Goal: Task Accomplishment & Management: Manage account settings

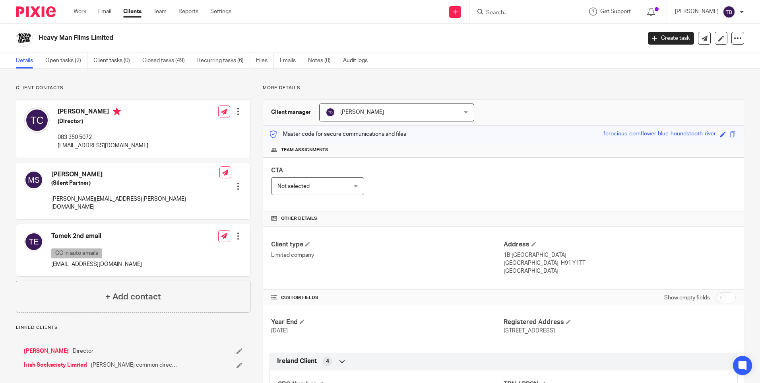
click at [516, 15] on input "Search" at bounding box center [522, 13] width 72 height 7
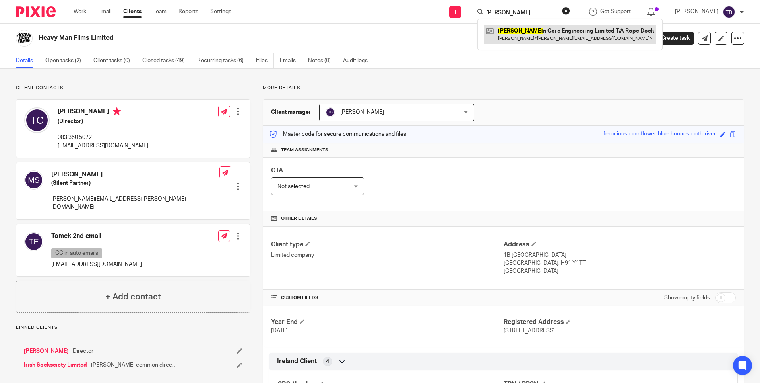
type input "krake"
click at [520, 36] on link at bounding box center [570, 34] width 173 height 18
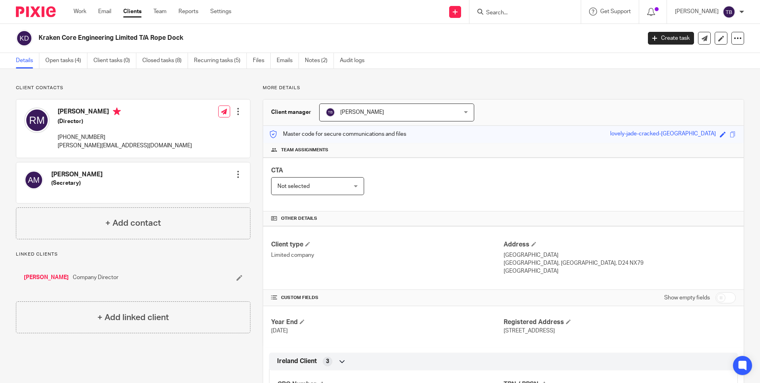
click at [79, 7] on div "Work Email Clients Team Reports Settings Work Email Clients Team Reports Settin…" at bounding box center [155, 11] width 178 height 23
click at [79, 9] on link "Work" at bounding box center [80, 12] width 13 height 8
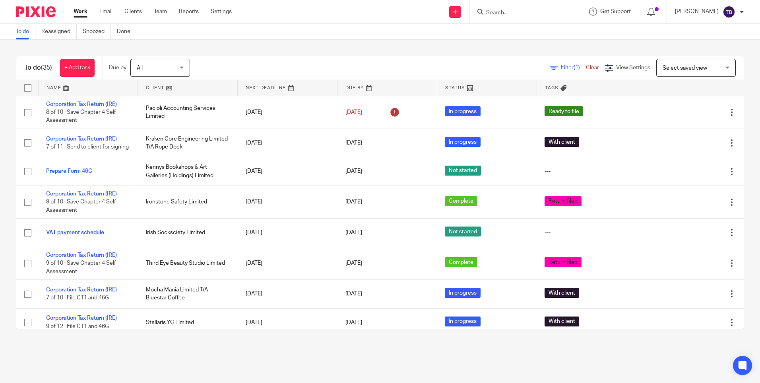
click at [546, 11] on input "Search" at bounding box center [522, 13] width 72 height 7
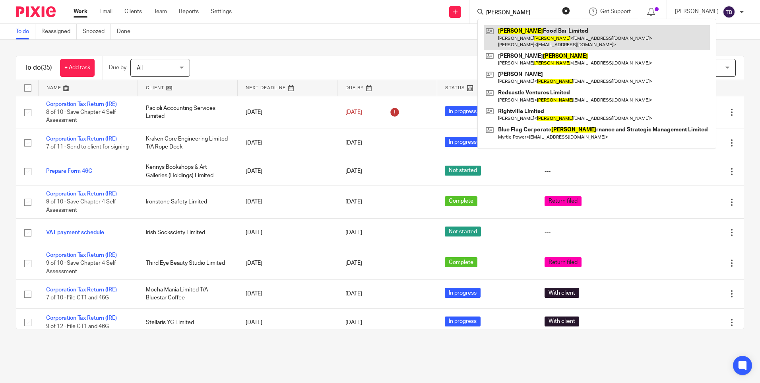
type input "bove"
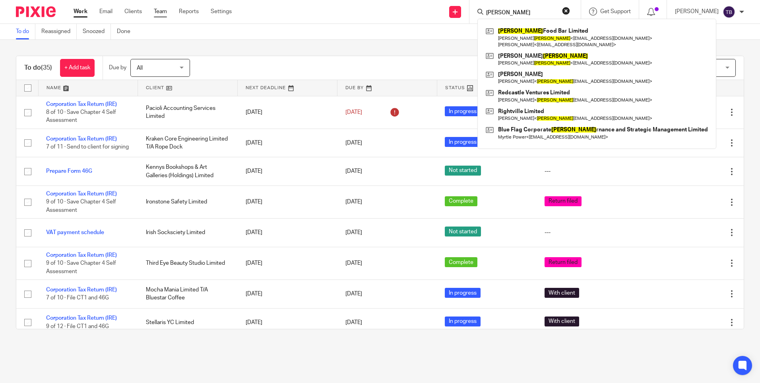
click at [162, 11] on link "Team" at bounding box center [160, 12] width 13 height 8
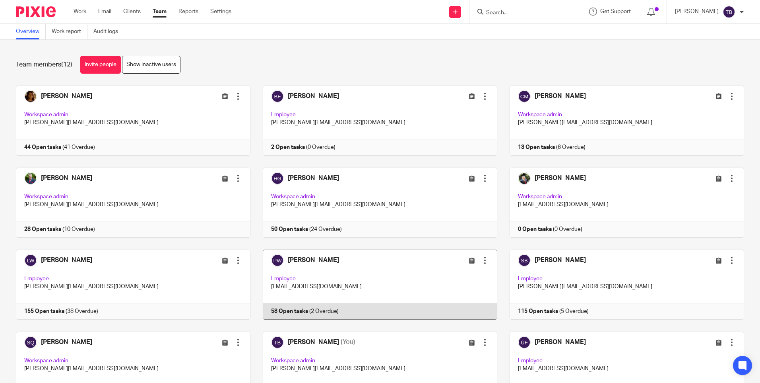
click at [331, 281] on link at bounding box center [374, 284] width 247 height 70
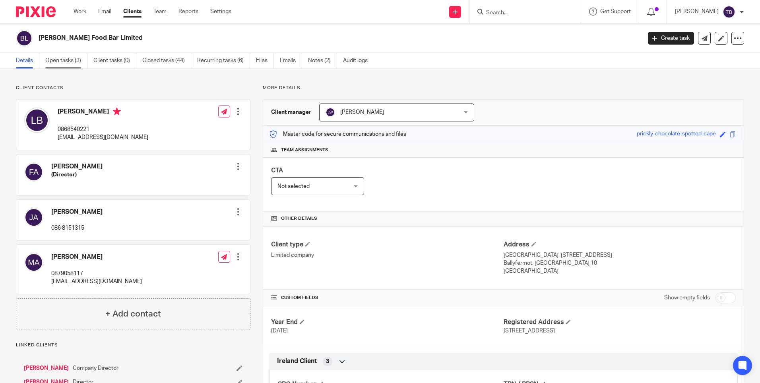
click at [71, 57] on link "Open tasks (3)" at bounding box center [66, 61] width 42 height 16
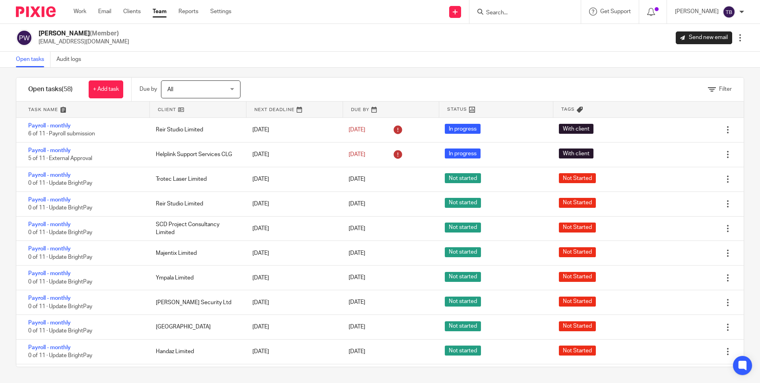
click at [524, 15] on input "Search" at bounding box center [522, 13] width 72 height 7
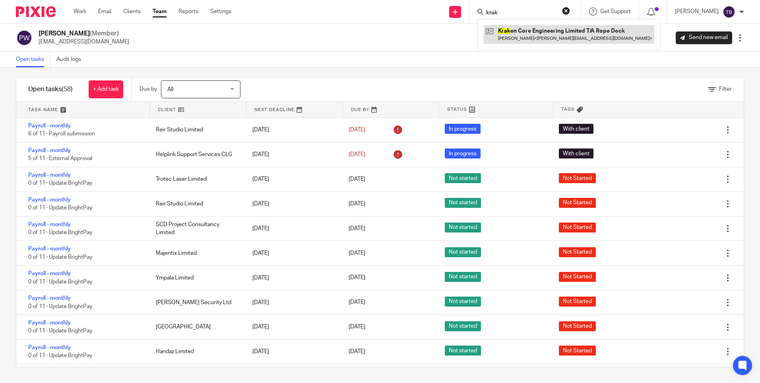
type input "krak"
click at [515, 37] on link at bounding box center [569, 34] width 171 height 18
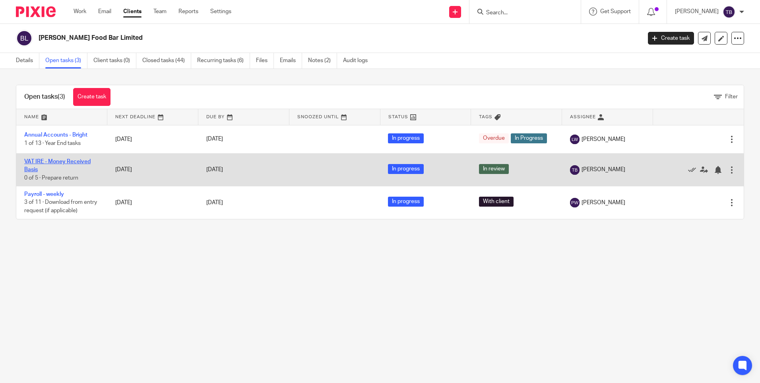
click at [57, 160] on link "VAT IRE - Money Received Basis" at bounding box center [57, 166] width 66 height 14
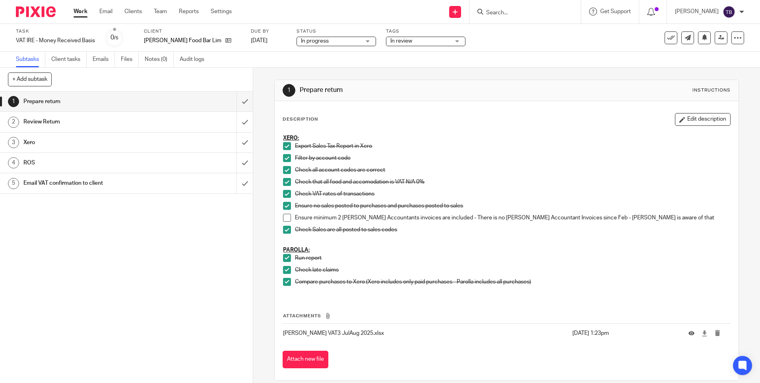
click at [284, 217] on span at bounding box center [287, 218] width 8 height 8
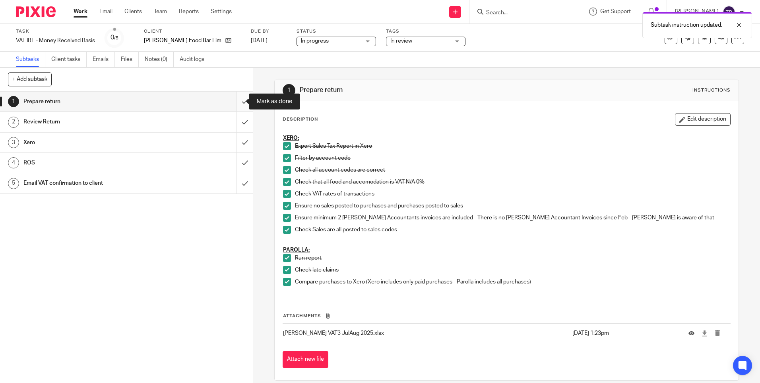
click at [239, 101] on input "submit" at bounding box center [126, 101] width 253 height 20
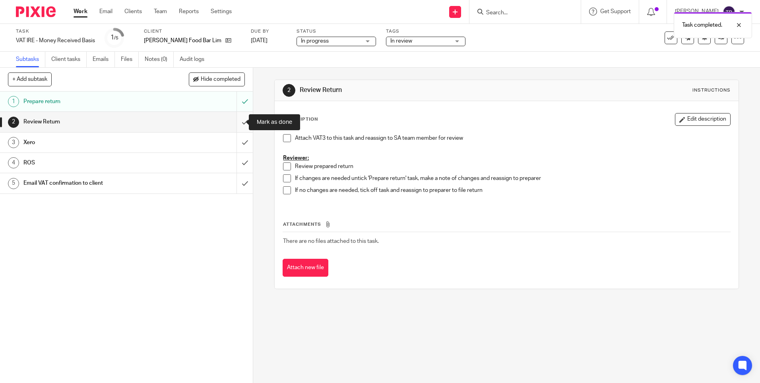
click at [235, 123] on input "submit" at bounding box center [126, 122] width 253 height 20
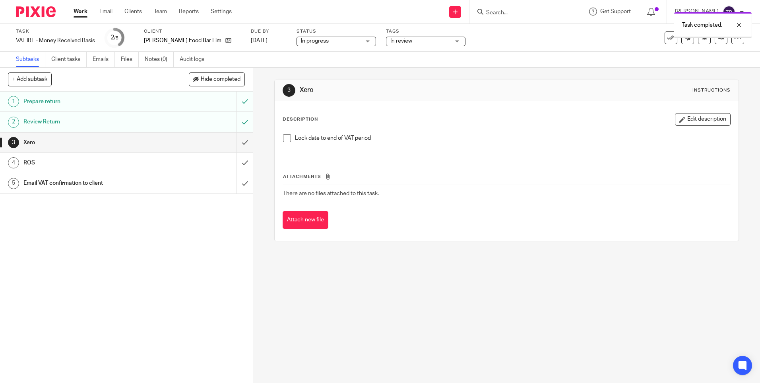
click at [397, 43] on span "In review" at bounding box center [420, 41] width 60 height 8
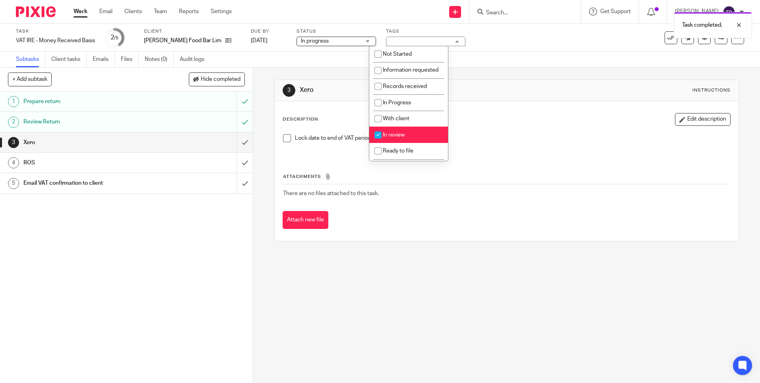
click at [397, 143] on li "In review" at bounding box center [408, 134] width 79 height 16
checkbox input "false"
click at [391, 153] on li "Ready to file" at bounding box center [408, 151] width 79 height 16
checkbox input "true"
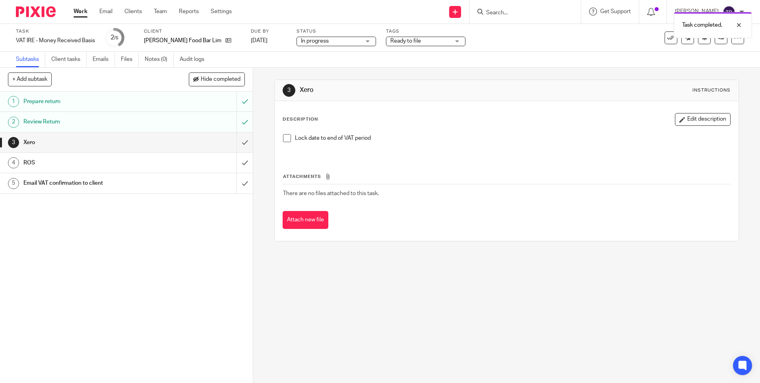
click at [494, 165] on div "Attachments There are no files attached to this task. Attach new file" at bounding box center [507, 193] width 448 height 72
click at [73, 10] on div "Work Email Clients Team Reports Settings Work Email Clients Team Reports Settin…" at bounding box center [155, 11] width 178 height 23
click at [78, 10] on link "Work" at bounding box center [81, 12] width 14 height 8
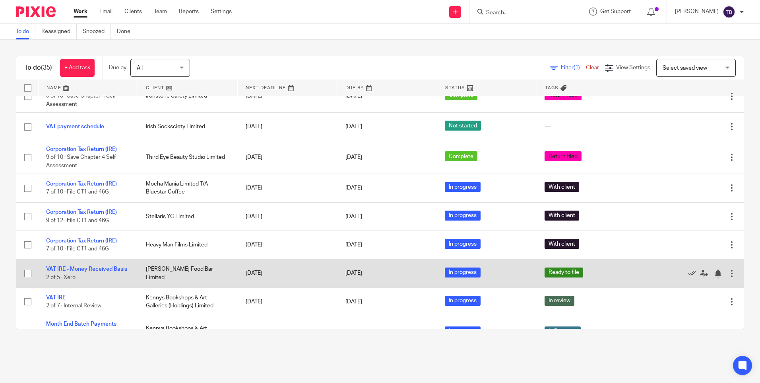
scroll to position [119, 0]
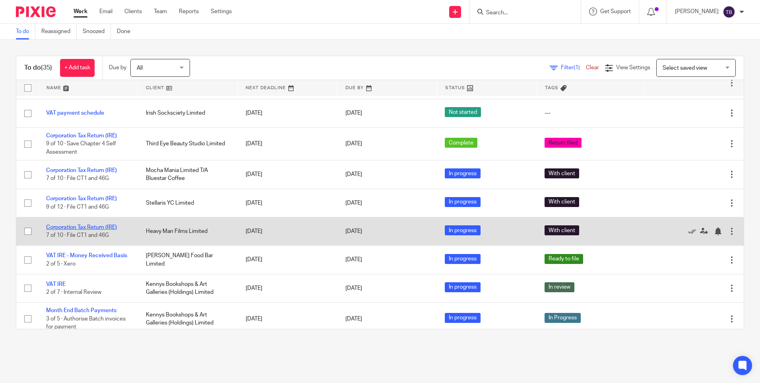
click at [115, 230] on link "Corporation Tax Return (IRE)" at bounding box center [81, 227] width 71 height 6
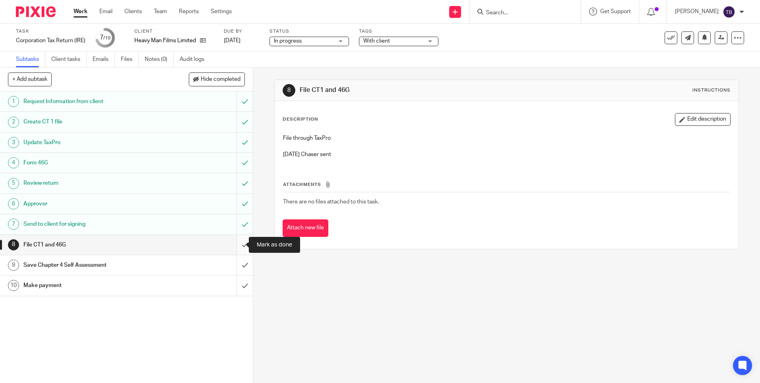
click at [233, 245] on input "submit" at bounding box center [126, 245] width 253 height 20
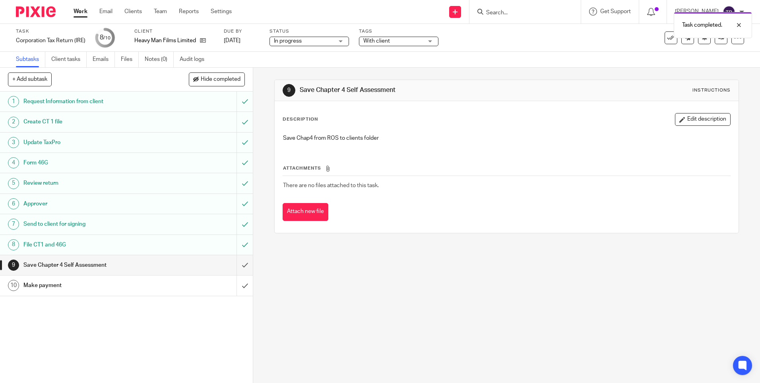
click at [236, 286] on input "submit" at bounding box center [126, 285] width 253 height 20
click at [381, 44] on span "With client" at bounding box center [393, 41] width 60 height 8
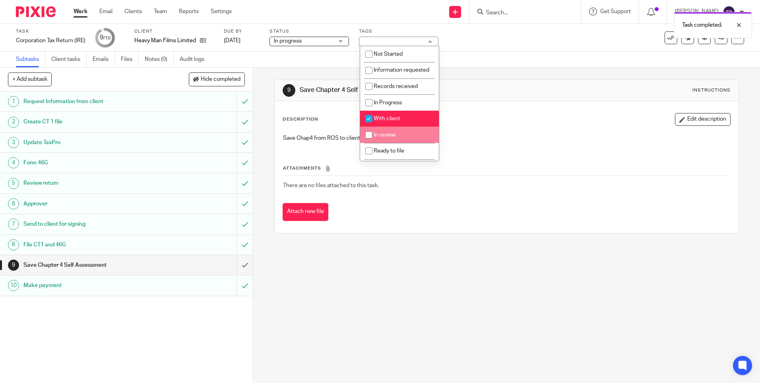
click at [386, 127] on li "With client" at bounding box center [399, 119] width 79 height 16
checkbox input "false"
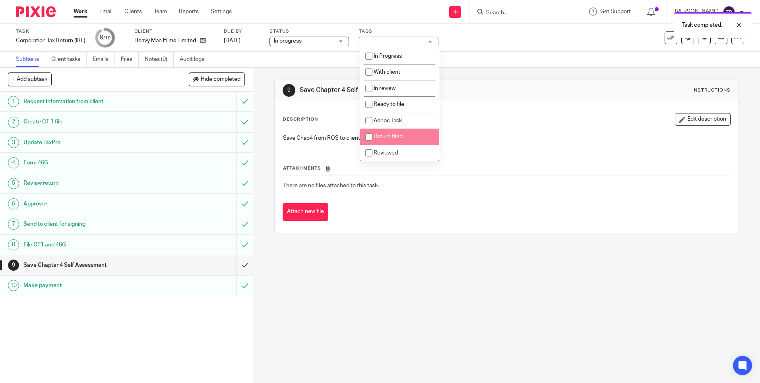
scroll to position [54, 0]
click at [397, 132] on li "Return filed" at bounding box center [399, 136] width 79 height 16
checkbox input "true"
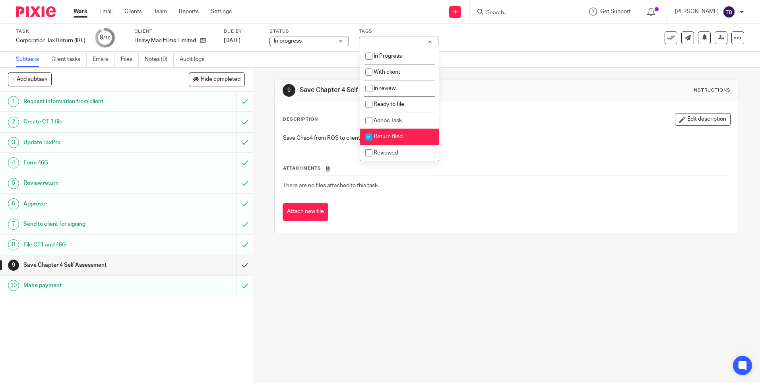
click at [497, 137] on p "Save Chap4 from ROS to clients folder" at bounding box center [506, 138] width 447 height 8
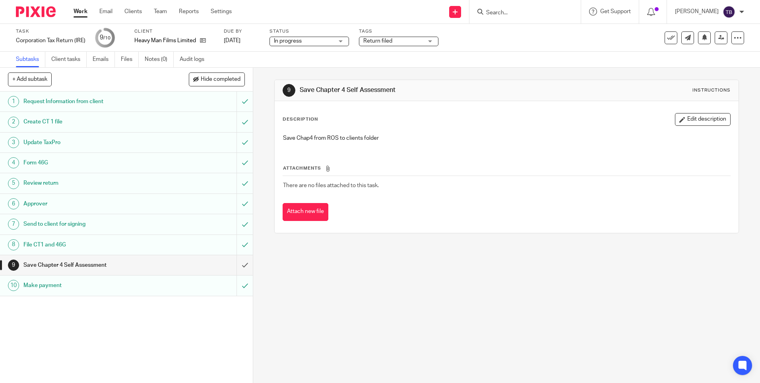
click at [79, 12] on link "Work" at bounding box center [81, 12] width 14 height 8
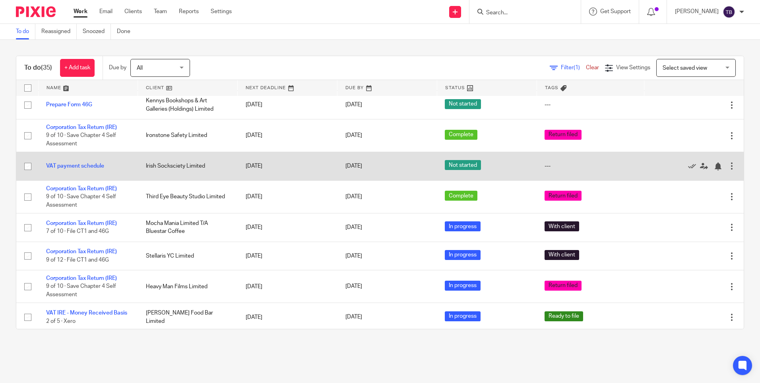
scroll to position [80, 0]
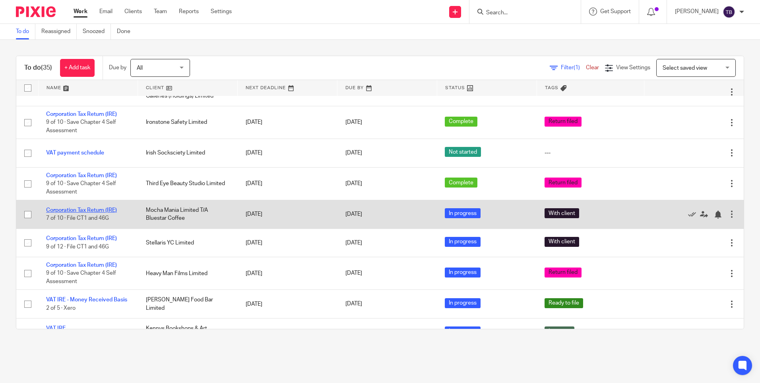
click at [105, 213] on link "Corporation Tax Return (IRE)" at bounding box center [81, 210] width 71 height 6
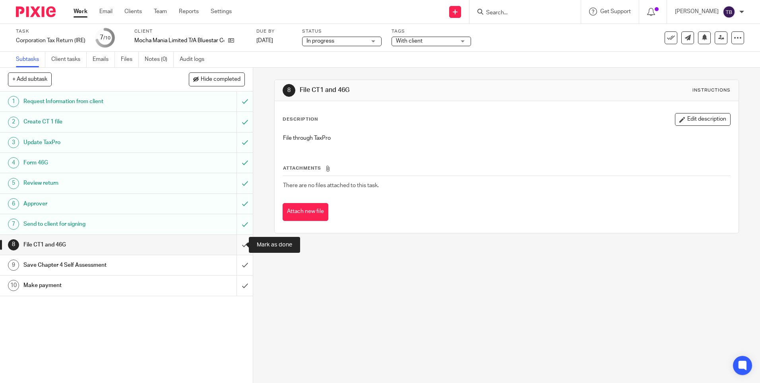
click at [239, 245] on input "submit" at bounding box center [126, 245] width 253 height 20
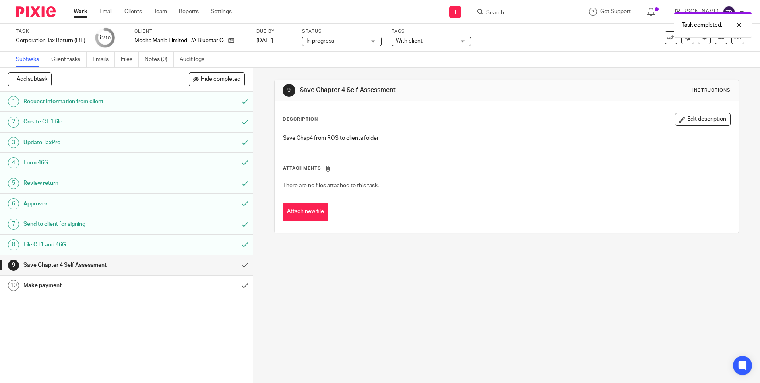
click at [236, 286] on input "submit" at bounding box center [126, 285] width 253 height 20
click at [445, 35] on div "Task completed." at bounding box center [566, 23] width 372 height 30
click at [447, 41] on span "With client" at bounding box center [426, 41] width 60 height 8
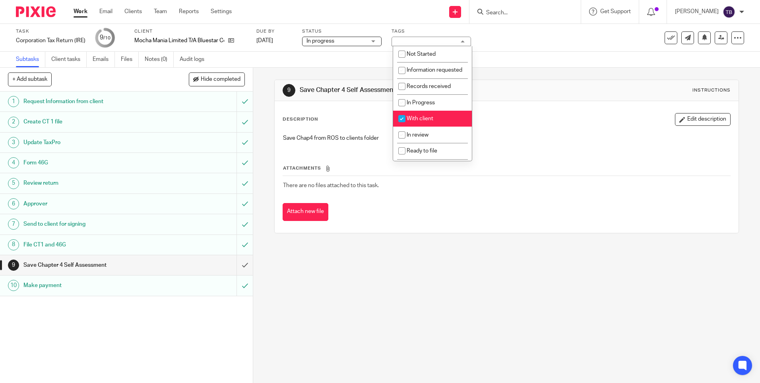
click at [436, 126] on li "With client" at bounding box center [432, 119] width 79 height 16
checkbox input "false"
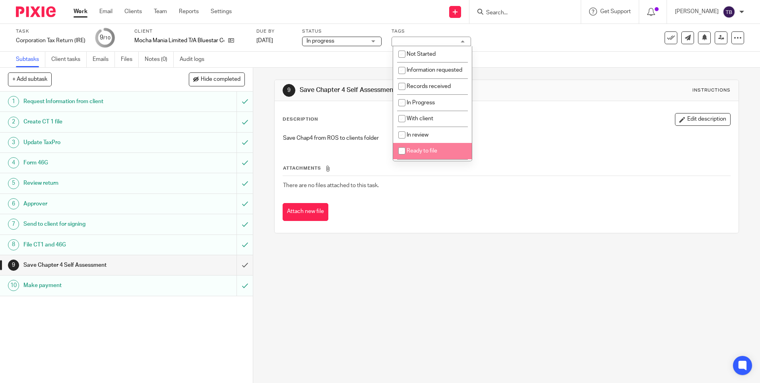
click at [429, 156] on li "Ready to file" at bounding box center [432, 151] width 79 height 16
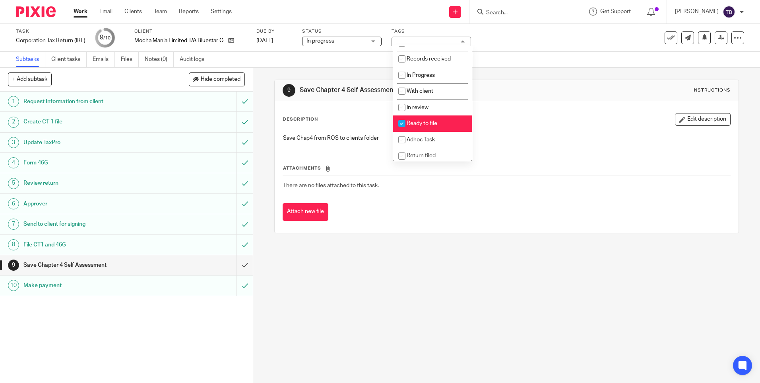
scroll to position [54, 0]
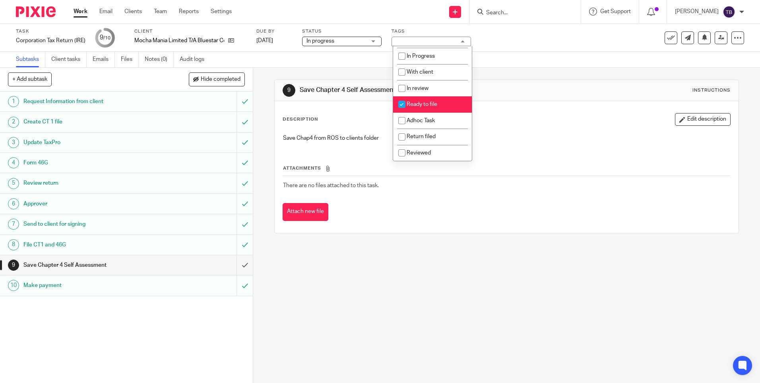
click at [441, 109] on li "Ready to file" at bounding box center [432, 104] width 79 height 16
checkbox input "false"
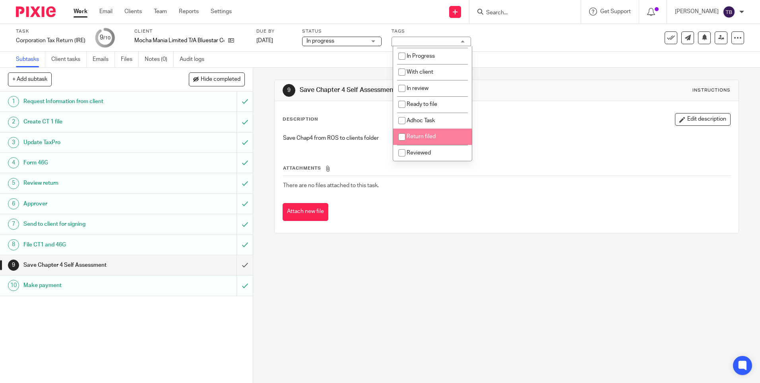
drag, startPoint x: 429, startPoint y: 136, endPoint x: 487, endPoint y: 136, distance: 57.3
click at [429, 135] on span "Return filed" at bounding box center [421, 137] width 29 height 6
checkbox input "true"
click at [528, 145] on div "Save Chap4 from ROS to clients folder" at bounding box center [506, 139] width 455 height 18
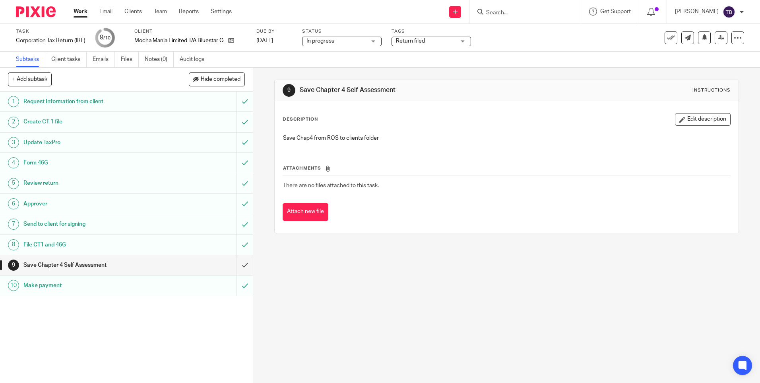
click at [84, 13] on link "Work" at bounding box center [81, 12] width 14 height 8
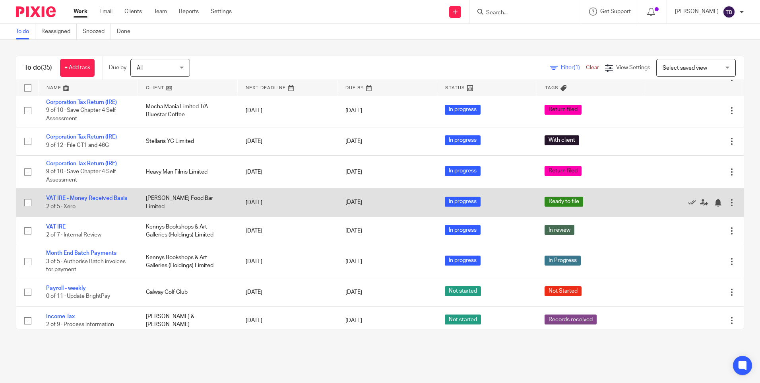
scroll to position [199, 0]
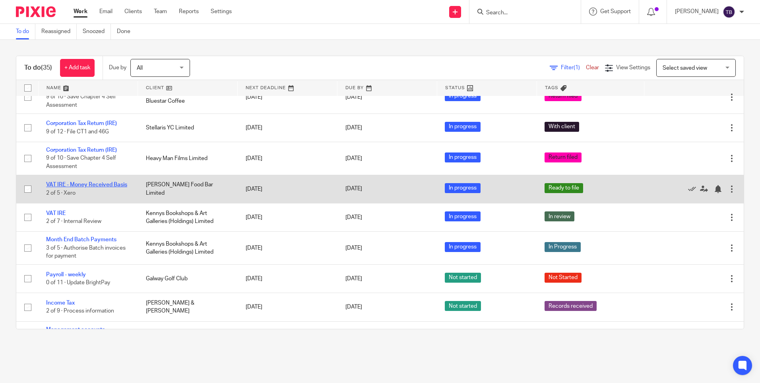
click at [77, 187] on link "VAT IRE - Money Received Basis" at bounding box center [86, 185] width 81 height 6
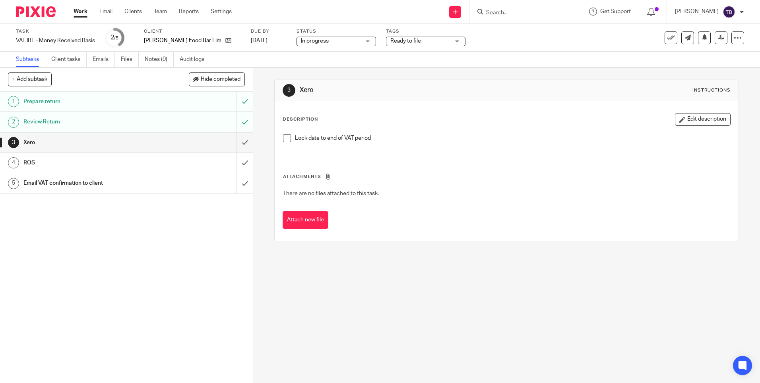
click at [84, 8] on link "Work" at bounding box center [81, 12] width 14 height 8
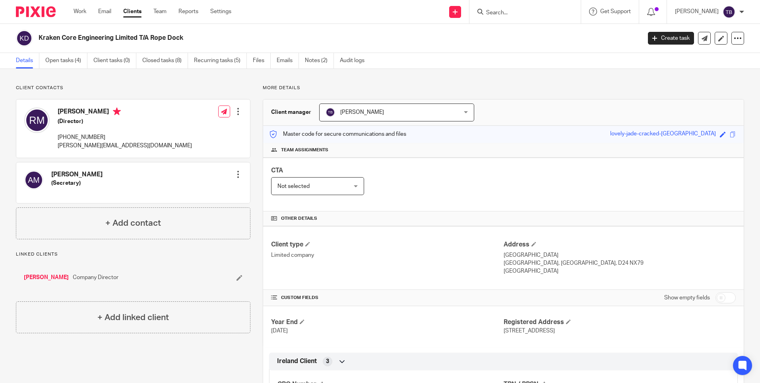
click at [549, 11] on input "Search" at bounding box center [522, 13] width 72 height 7
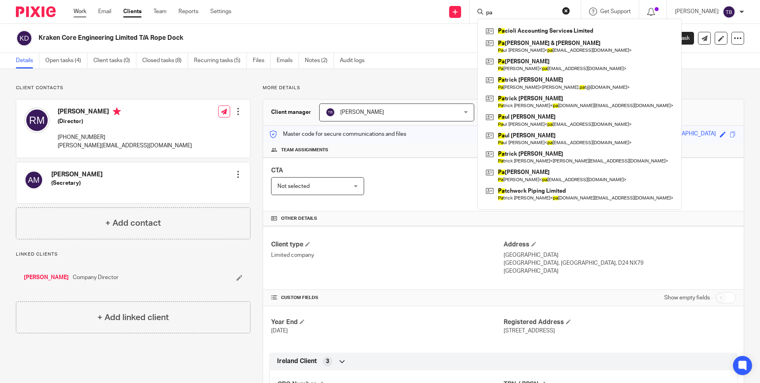
type input "pa"
drag, startPoint x: 74, startPoint y: 12, endPoint x: 85, endPoint y: 10, distance: 11.4
click at [74, 12] on link "Work" at bounding box center [80, 12] width 13 height 8
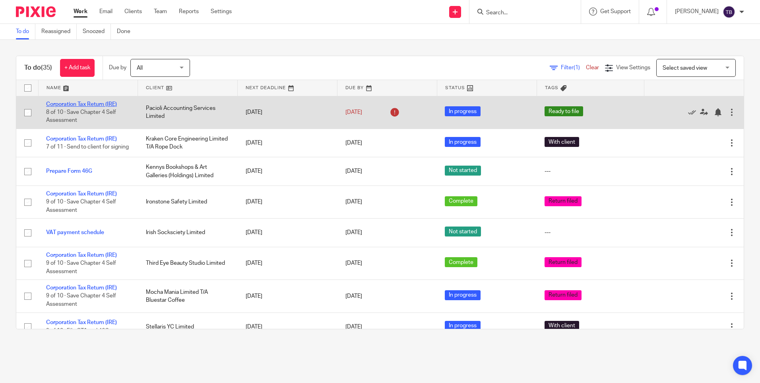
click at [60, 101] on link "Corporation Tax Return (IRE)" at bounding box center [81, 104] width 71 height 6
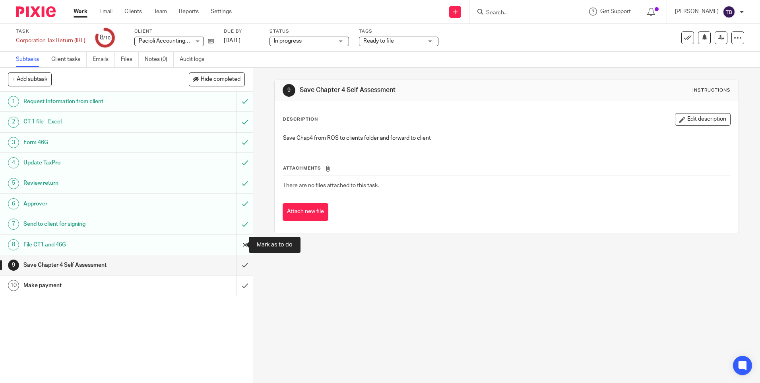
click at [235, 243] on input "submit" at bounding box center [126, 245] width 253 height 20
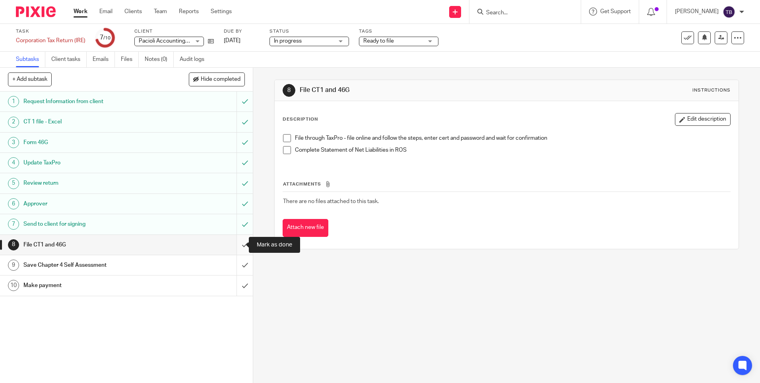
click at [235, 245] on input "submit" at bounding box center [126, 245] width 253 height 20
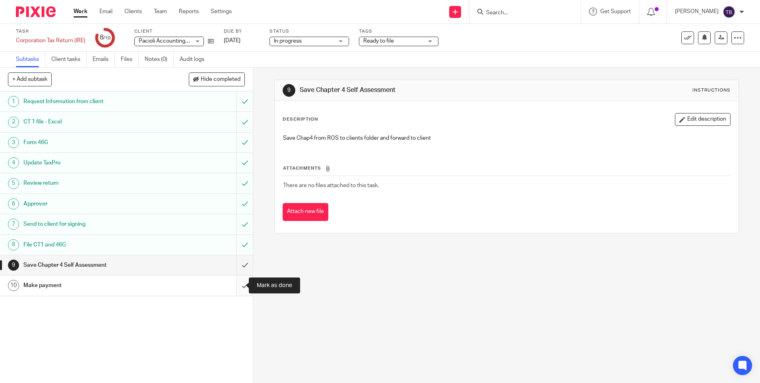
drag, startPoint x: 235, startPoint y: 287, endPoint x: 243, endPoint y: 284, distance: 8.7
click at [235, 287] on input "submit" at bounding box center [126, 285] width 253 height 20
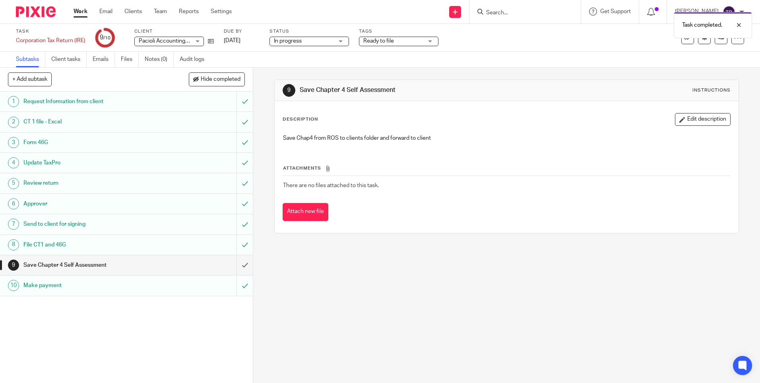
click at [375, 44] on span "Ready to file" at bounding box center [393, 41] width 60 height 8
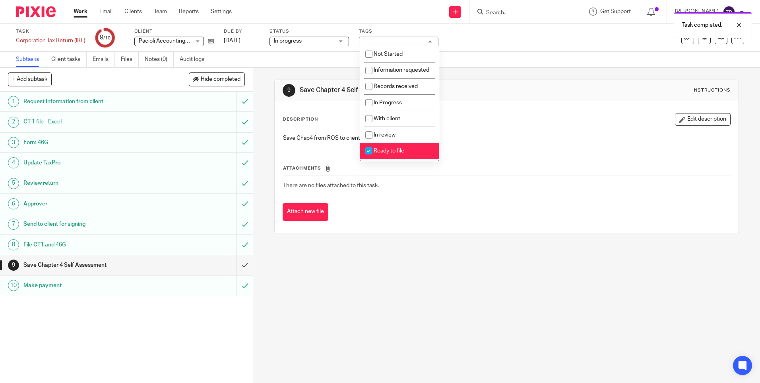
click at [385, 153] on span "Ready to file" at bounding box center [389, 151] width 31 height 6
checkbox input "false"
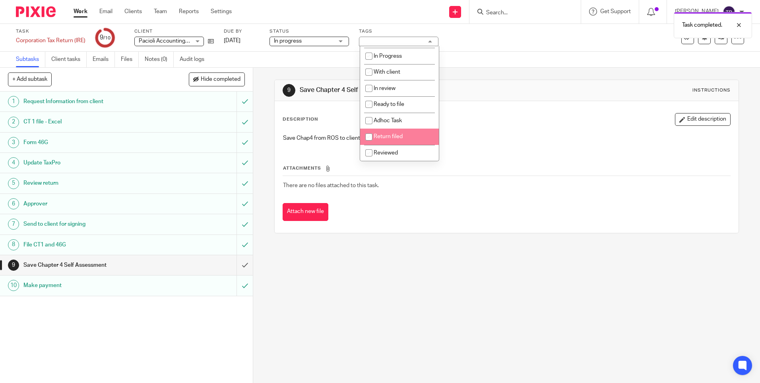
click at [400, 138] on span "Return filed" at bounding box center [388, 137] width 29 height 6
checkbox input "true"
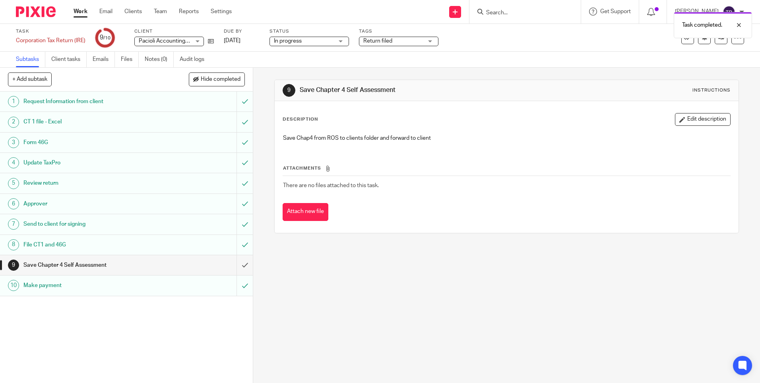
click at [518, 115] on div "Description Edit description" at bounding box center [507, 119] width 448 height 13
click at [78, 8] on link "Work" at bounding box center [81, 12] width 14 height 8
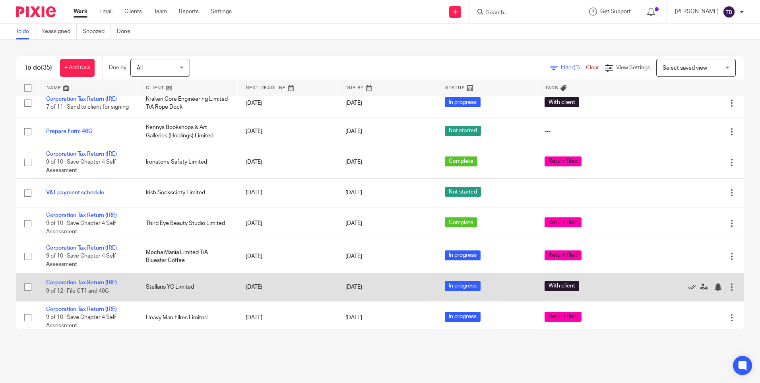
scroll to position [80, 0]
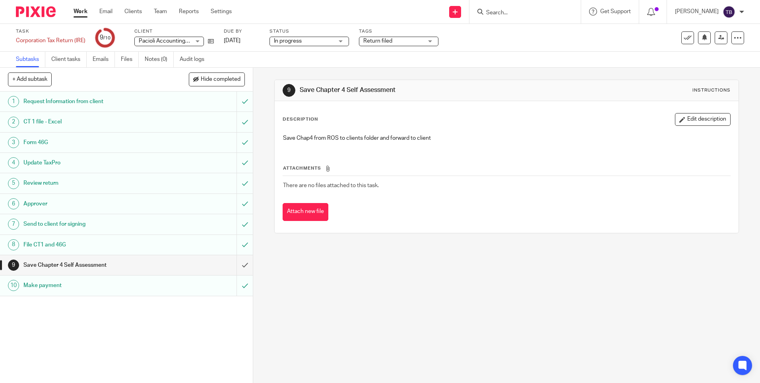
drag, startPoint x: 292, startPoint y: 38, endPoint x: 293, endPoint y: 45, distance: 7.6
click at [292, 37] on span "In progress" at bounding box center [304, 41] width 60 height 8
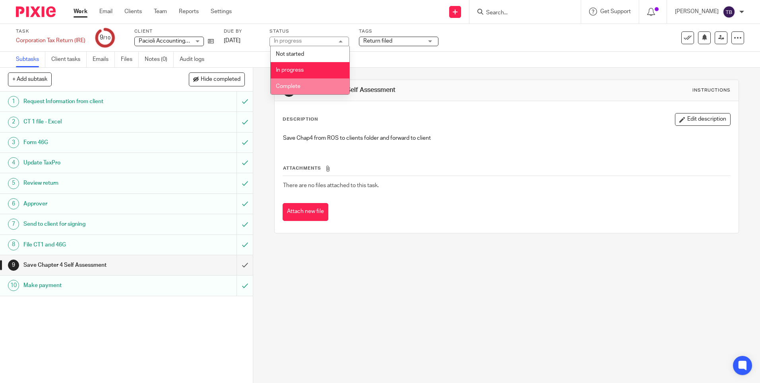
click at [296, 85] on span "Complete" at bounding box center [288, 87] width 25 height 6
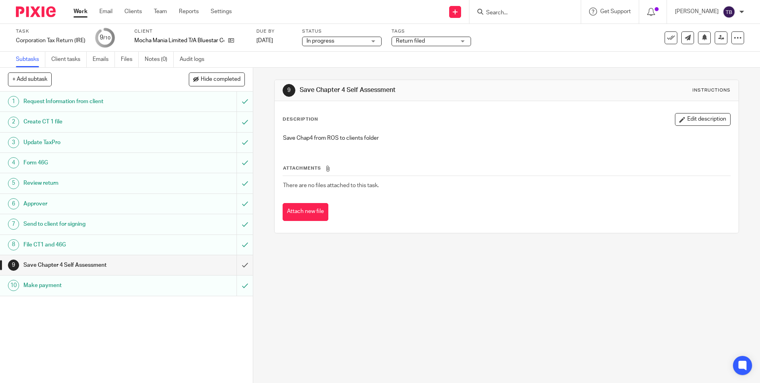
click at [353, 43] on span "In progress" at bounding box center [337, 41] width 60 height 8
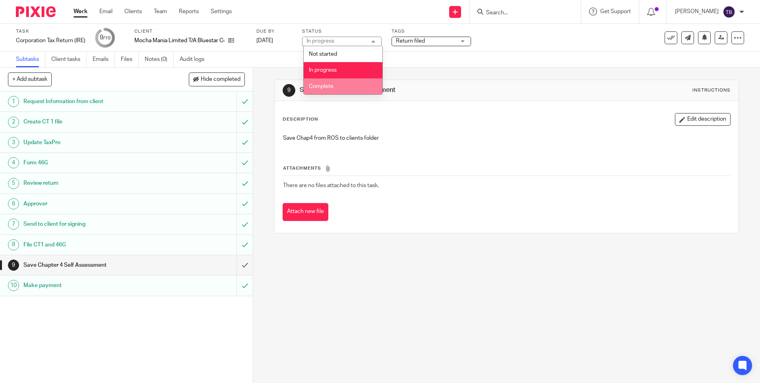
click at [337, 81] on li "Complete" at bounding box center [343, 86] width 79 height 16
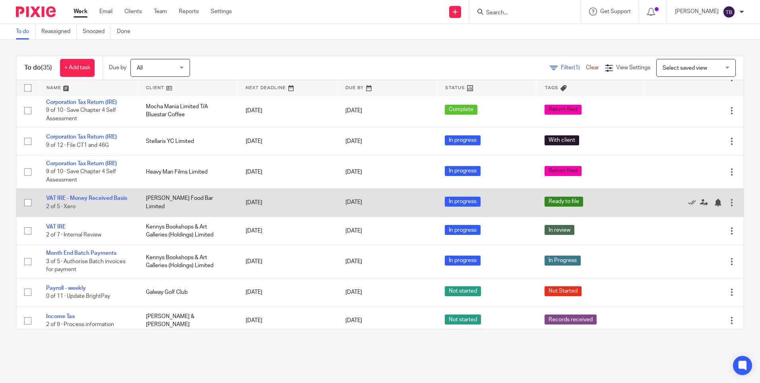
scroll to position [199, 0]
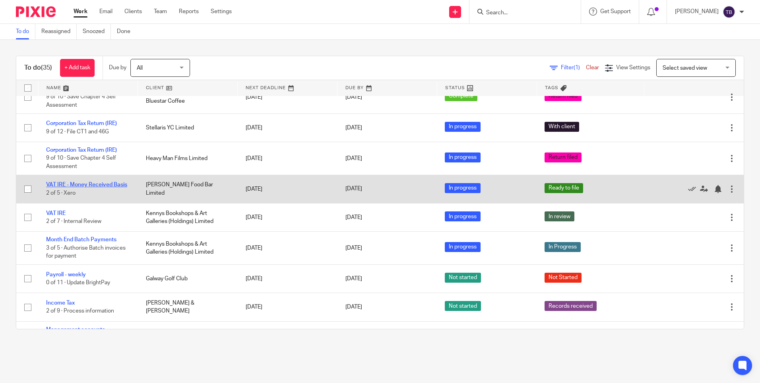
drag, startPoint x: 58, startPoint y: 216, endPoint x: 113, endPoint y: 186, distance: 62.3
click at [58, 216] on link "VAT IRE" at bounding box center [55, 213] width 19 height 6
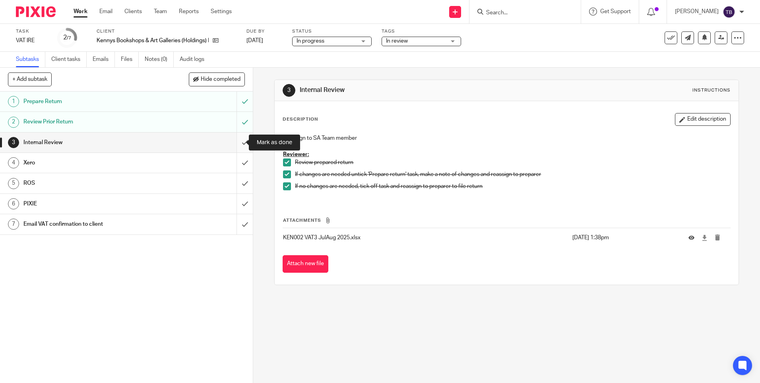
drag, startPoint x: 237, startPoint y: 141, endPoint x: 239, endPoint y: 148, distance: 6.6
click at [237, 141] on input "submit" at bounding box center [126, 142] width 253 height 20
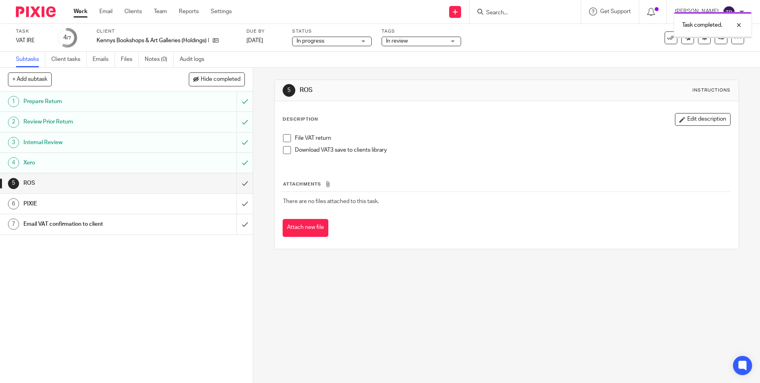
click at [238, 185] on input "submit" at bounding box center [126, 183] width 253 height 20
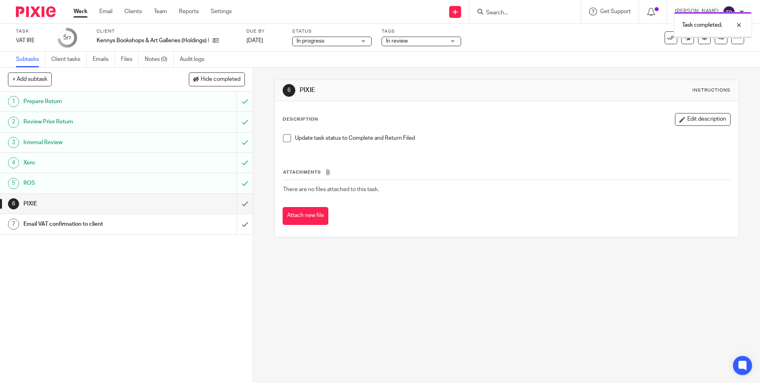
click at [239, 204] on input "submit" at bounding box center [126, 204] width 253 height 20
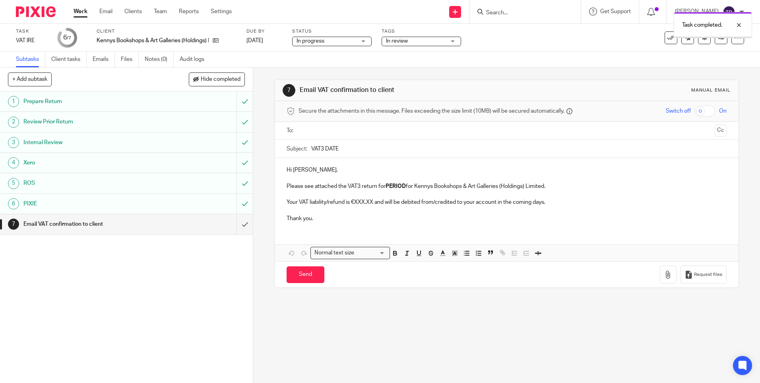
click at [238, 223] on input "submit" at bounding box center [126, 224] width 253 height 20
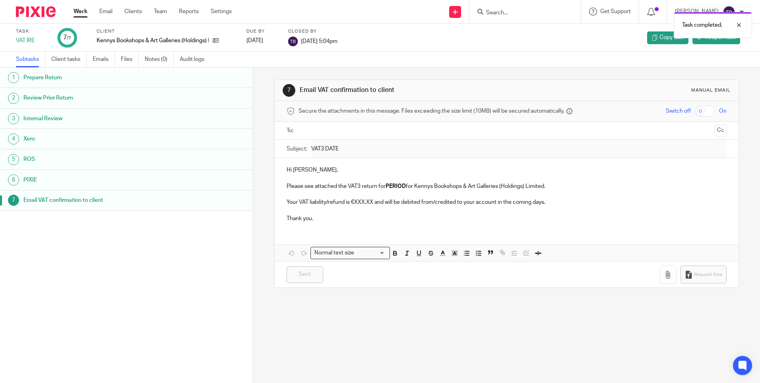
click at [78, 12] on link "Work" at bounding box center [81, 12] width 14 height 8
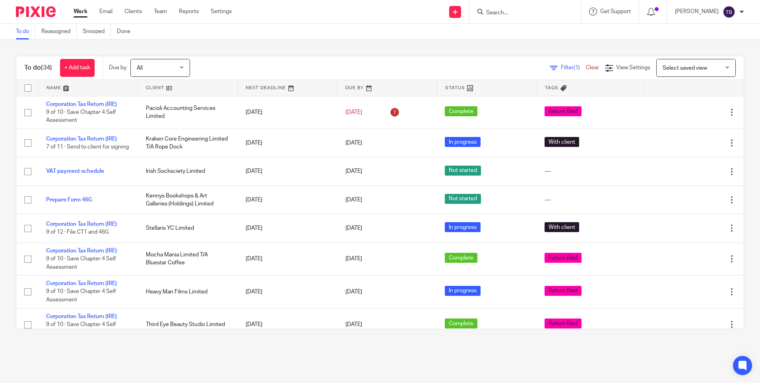
click at [535, 10] on input "Search" at bounding box center [522, 13] width 72 height 7
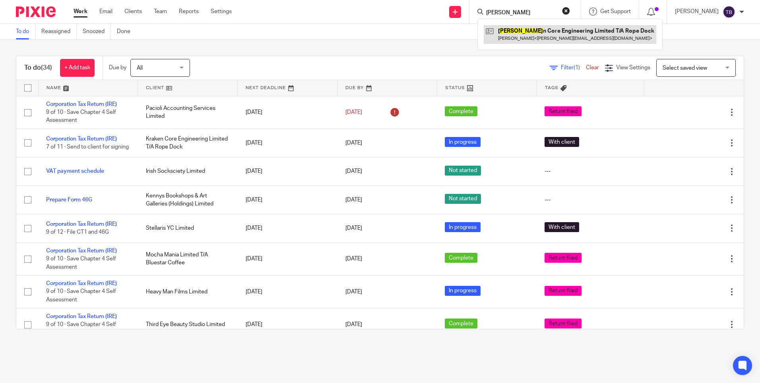
type input "krake"
click at [501, 38] on link at bounding box center [570, 34] width 173 height 18
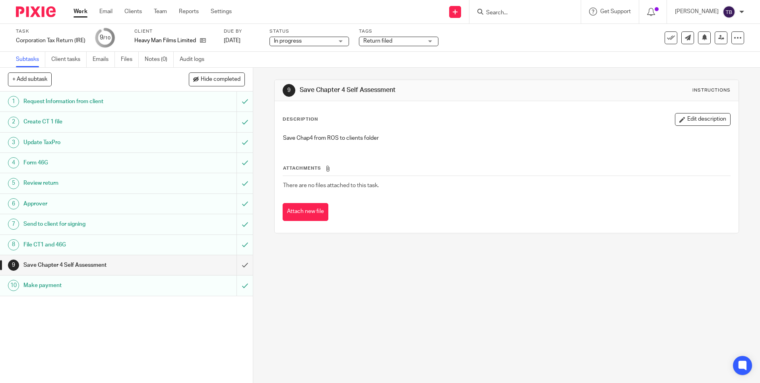
click at [317, 37] on span "In progress" at bounding box center [304, 41] width 60 height 8
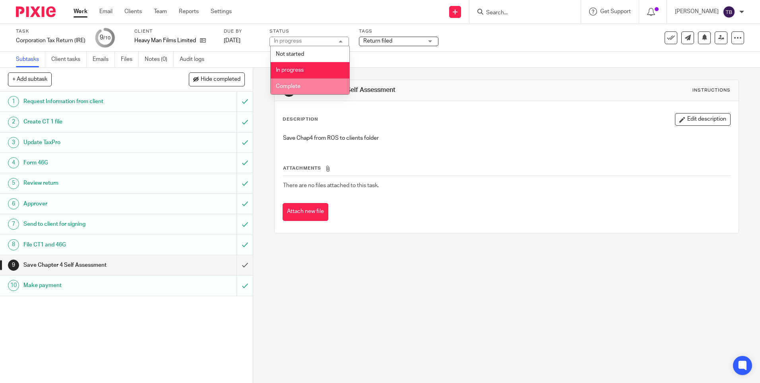
click at [301, 86] on li "Complete" at bounding box center [310, 86] width 79 height 16
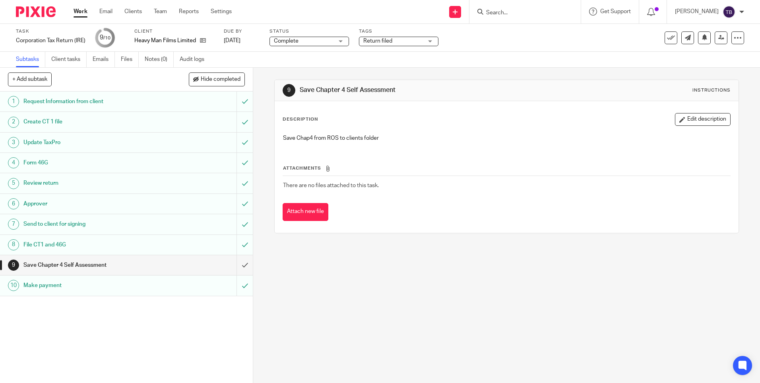
click at [414, 140] on p "Save Chap4 from ROS to clients folder" at bounding box center [506, 138] width 447 height 8
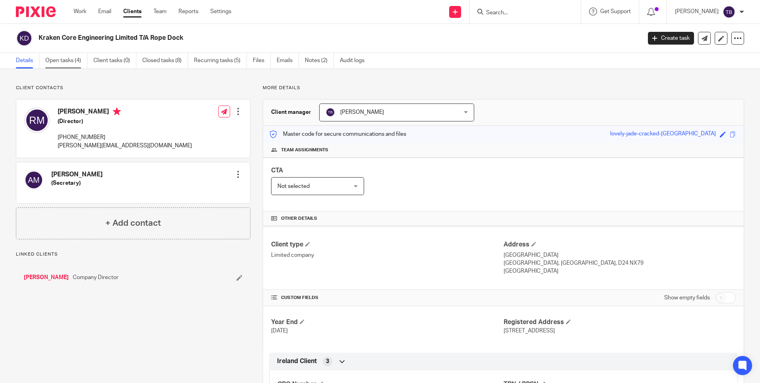
click at [67, 64] on link "Open tasks (4)" at bounding box center [66, 61] width 42 height 16
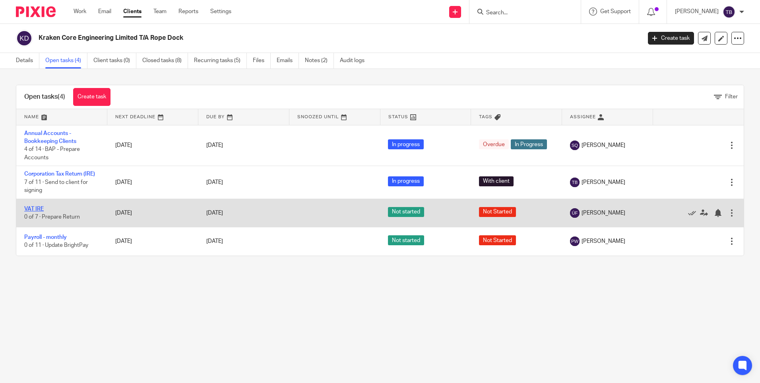
click at [39, 207] on link "VAT IRE" at bounding box center [33, 209] width 19 height 6
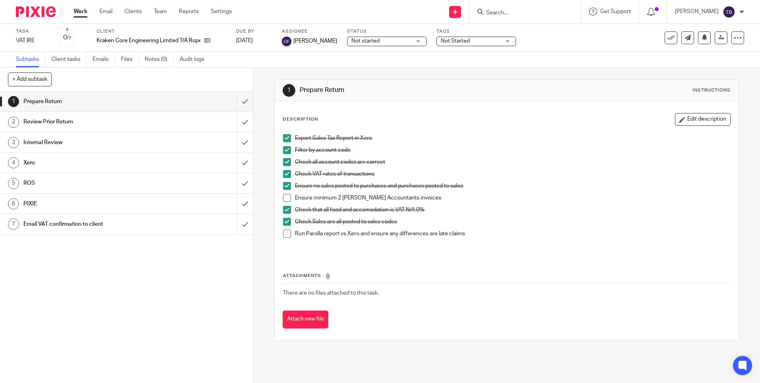
click at [363, 41] on span "Not started" at bounding box center [382, 41] width 60 height 8
click at [354, 72] on span "In progress" at bounding box center [348, 70] width 28 height 6
click at [441, 45] on span "Not Started" at bounding box center [471, 41] width 60 height 8
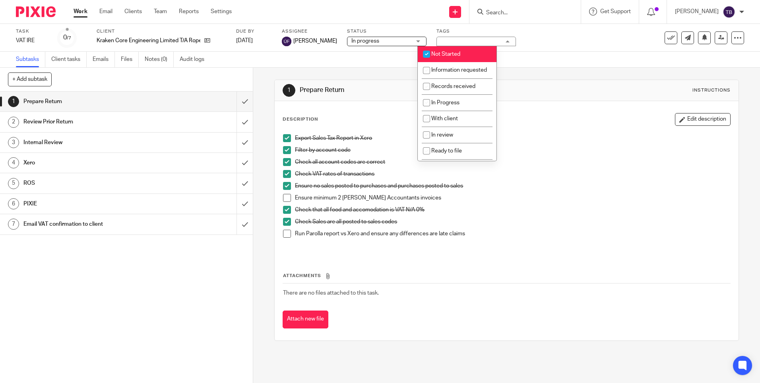
click at [445, 54] on span "Not Started" at bounding box center [445, 54] width 29 height 6
checkbox input "false"
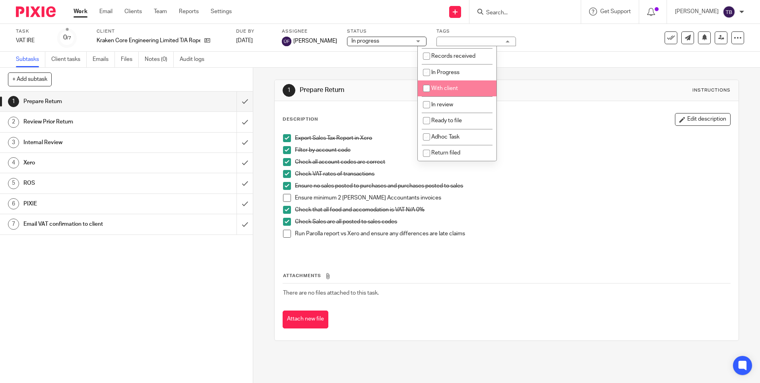
scroll to position [54, 0]
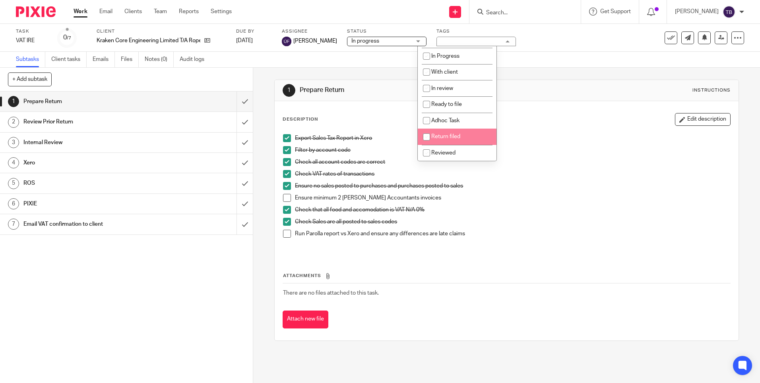
click at [459, 134] on span "Return filed" at bounding box center [445, 137] width 29 height 6
checkbox input "true"
click at [504, 179] on div "Check VAT rates of transactions" at bounding box center [512, 176] width 435 height 12
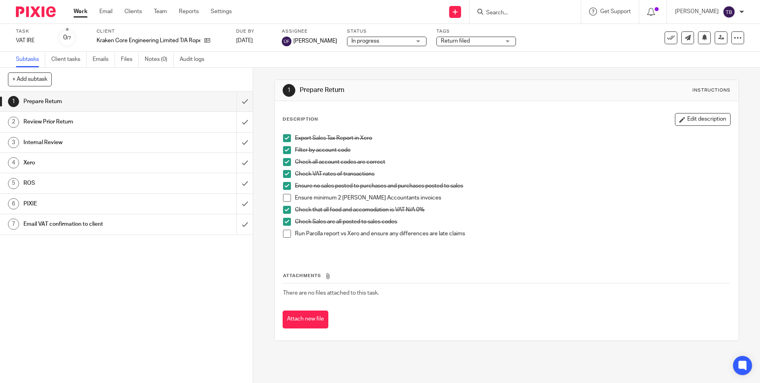
click at [359, 37] on span "In progress" at bounding box center [382, 41] width 60 height 8
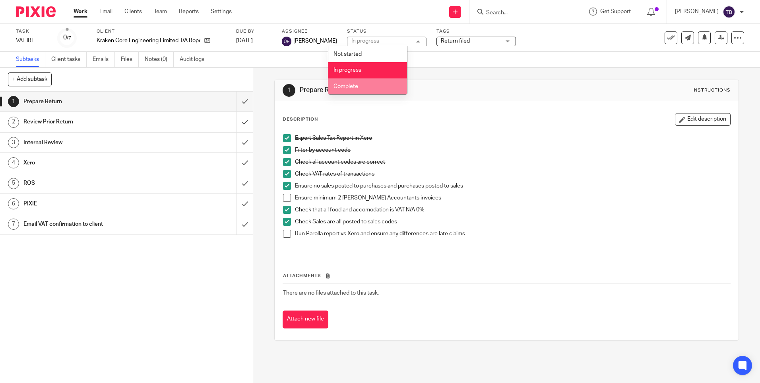
click at [359, 87] on li "Complete" at bounding box center [367, 86] width 79 height 16
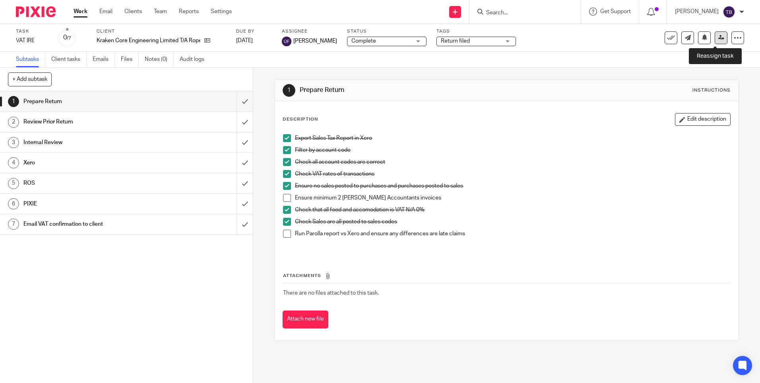
click at [719, 38] on icon at bounding box center [722, 38] width 6 height 6
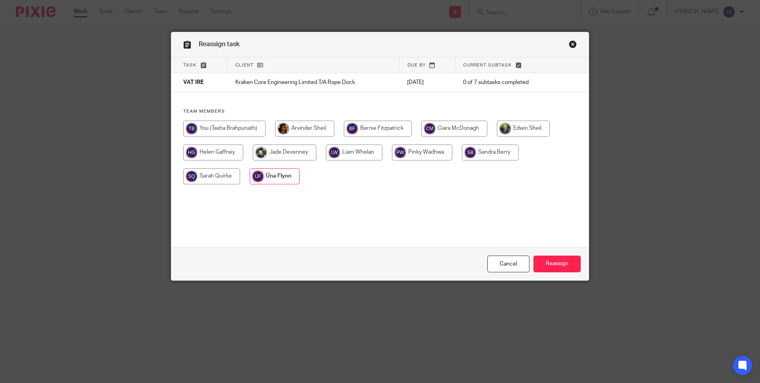
click at [235, 128] on input "radio" at bounding box center [224, 128] width 82 height 16
radio input "true"
click at [548, 261] on input "Reassign" at bounding box center [557, 263] width 47 height 17
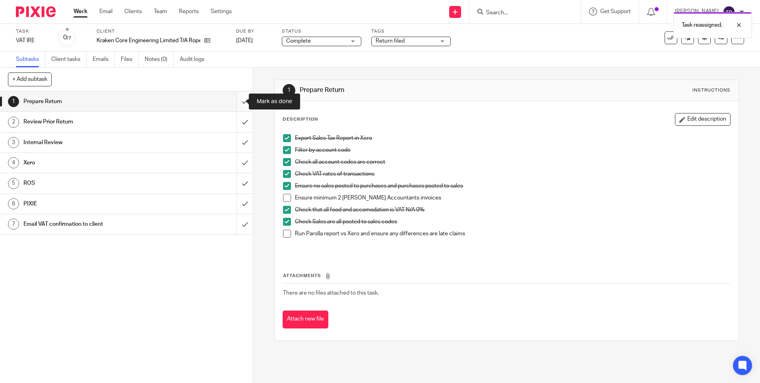
click at [241, 101] on input "submit" at bounding box center [126, 101] width 253 height 20
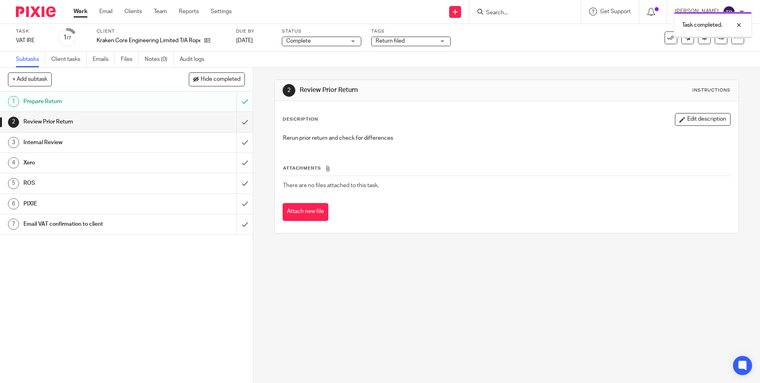
click at [240, 125] on input "submit" at bounding box center [126, 122] width 253 height 20
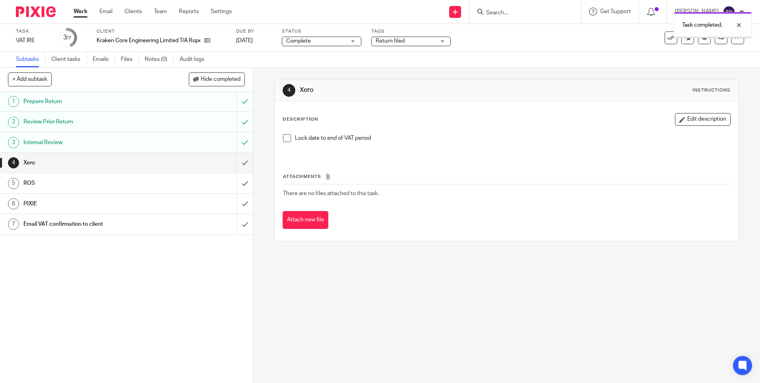
click at [235, 168] on input "submit" at bounding box center [126, 163] width 253 height 20
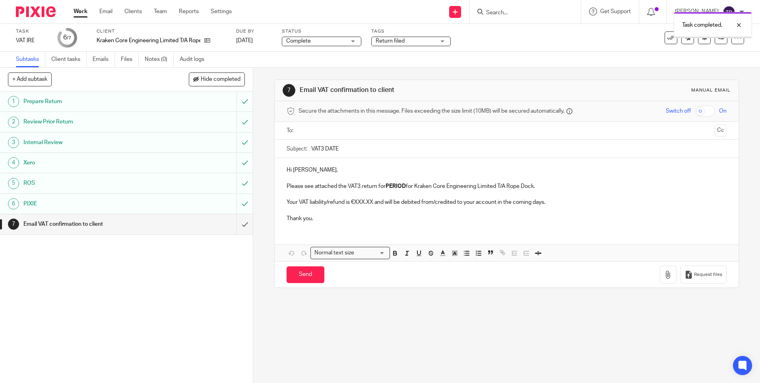
click at [237, 229] on input "submit" at bounding box center [126, 224] width 253 height 20
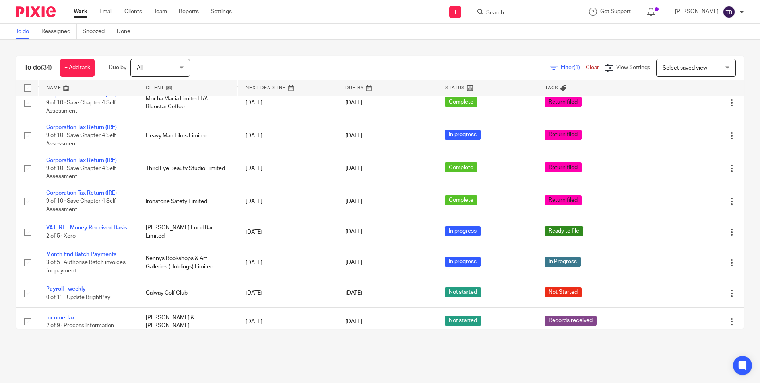
scroll to position [159, 0]
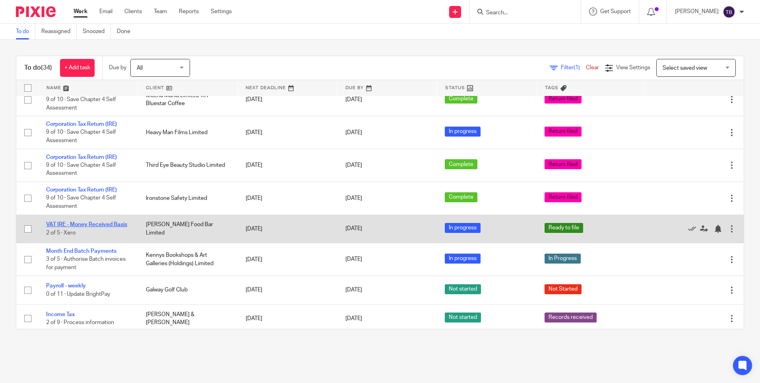
click at [87, 227] on link "VAT IRE - Money Received Basis" at bounding box center [86, 224] width 81 height 6
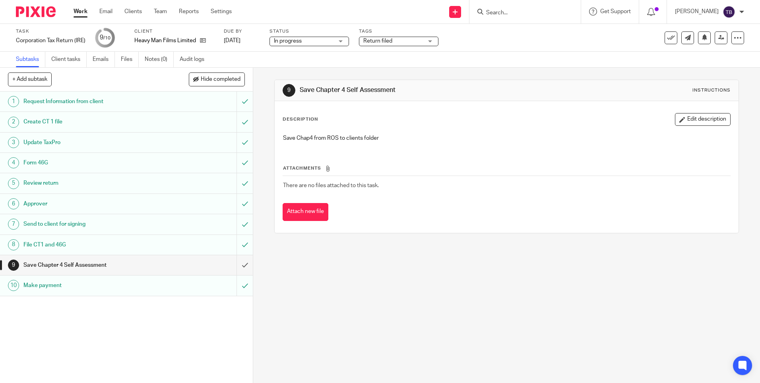
click at [304, 38] on span "In progress" at bounding box center [304, 41] width 60 height 8
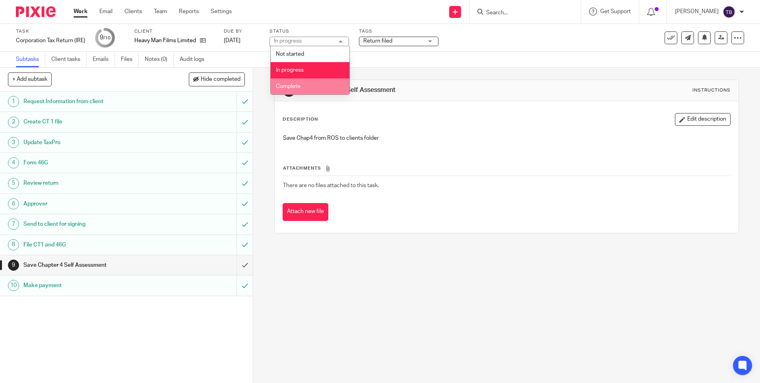
click at [311, 83] on li "Complete" at bounding box center [310, 86] width 79 height 16
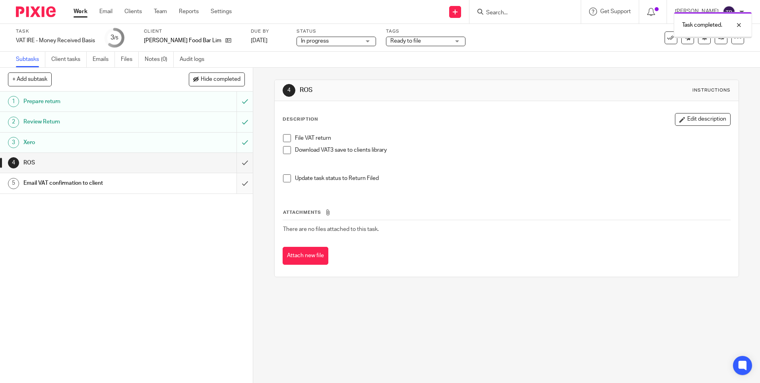
click at [237, 185] on input "submit" at bounding box center [126, 183] width 253 height 20
click at [237, 163] on input "submit" at bounding box center [126, 163] width 253 height 20
click at [397, 44] on span "Ready to file" at bounding box center [420, 41] width 60 height 8
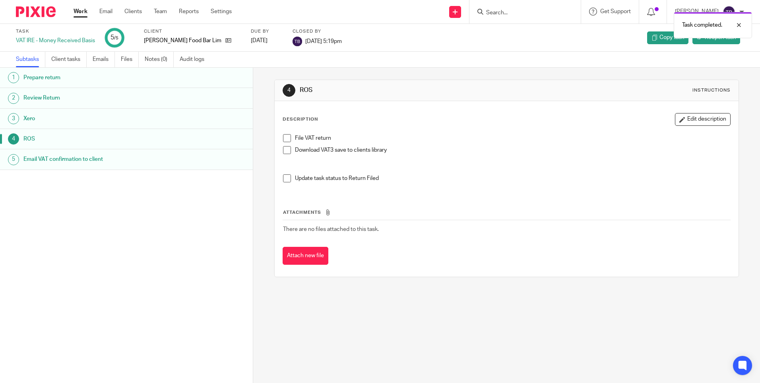
click at [80, 9] on link "Work" at bounding box center [81, 12] width 14 height 8
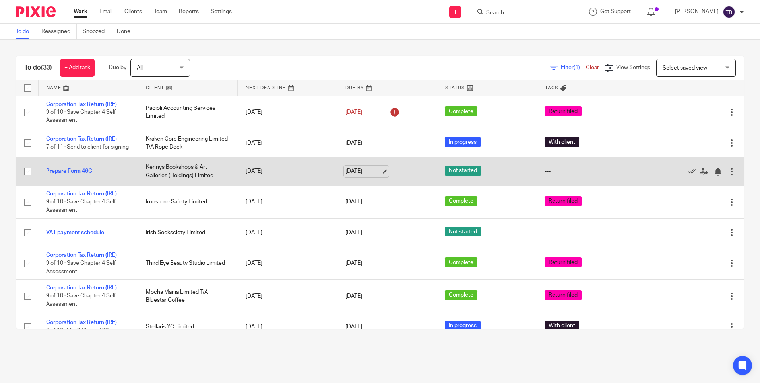
click at [377, 173] on link "[DATE]" at bounding box center [364, 171] width 36 height 8
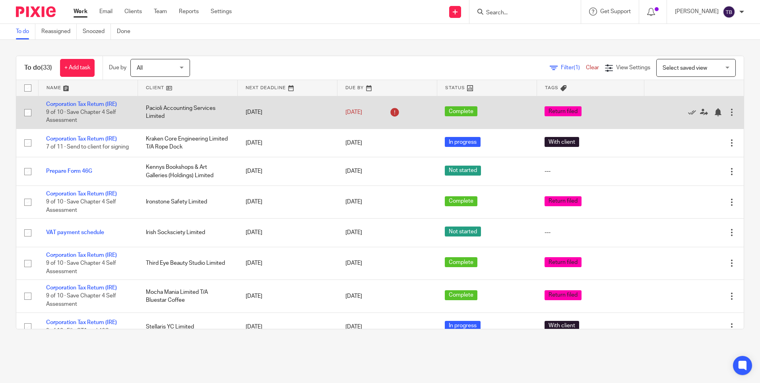
drag, startPoint x: 95, startPoint y: 136, endPoint x: 127, endPoint y: 104, distance: 45.0
click at [95, 136] on link "Corporation Tax Return (IRE)" at bounding box center [81, 139] width 71 height 6
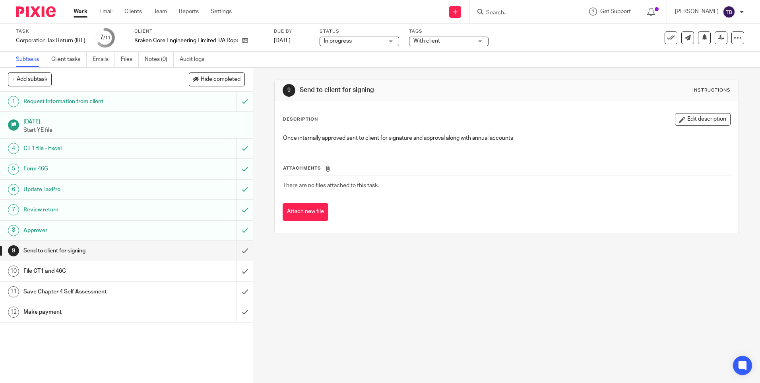
click at [83, 10] on link "Work" at bounding box center [81, 12] width 14 height 8
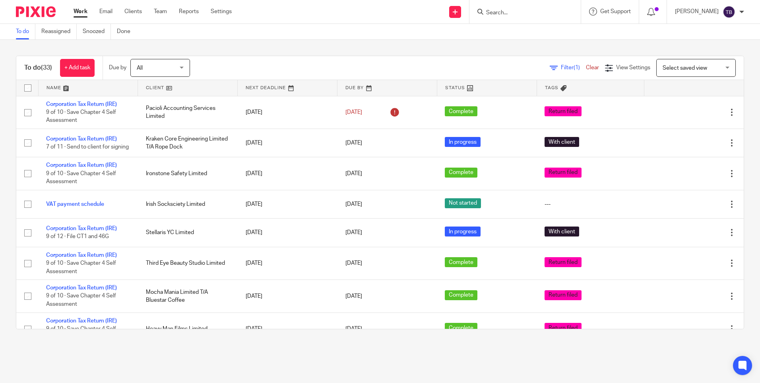
click at [247, 65] on div "Filter (1) Clear View Settings View Settings (1) Filters Clear Save Manage save…" at bounding box center [474, 68] width 540 height 18
click at [331, 66] on div "Filter (1) Clear View Settings View Settings (1) Filters Clear Save Manage save…" at bounding box center [474, 68] width 540 height 18
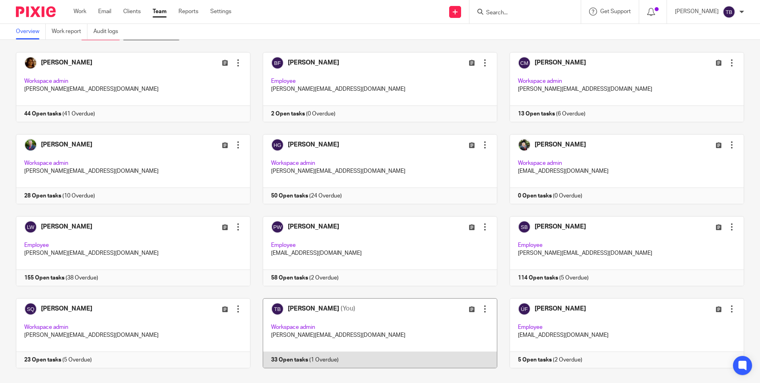
scroll to position [47, 0]
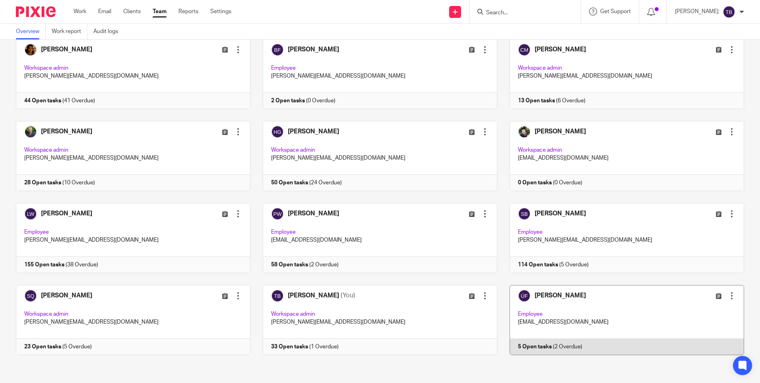
click at [586, 326] on link at bounding box center [620, 320] width 247 height 70
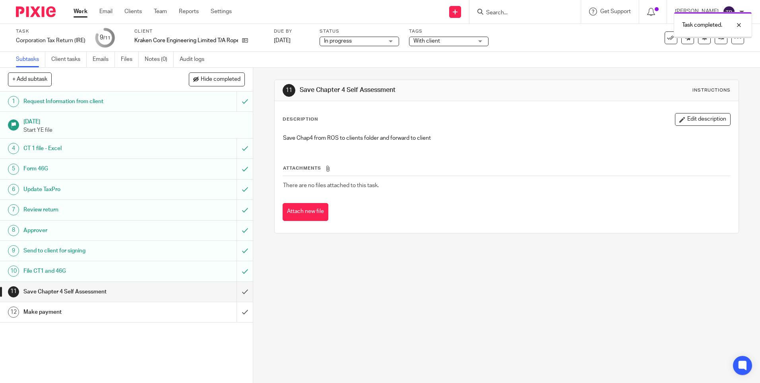
click at [235, 313] on input "submit" at bounding box center [126, 312] width 253 height 20
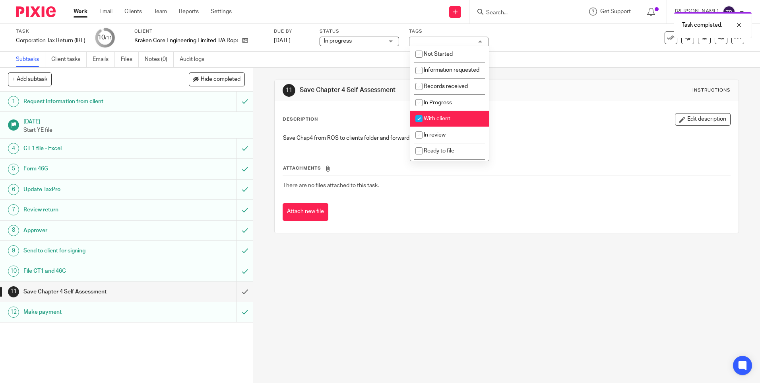
click at [443, 121] on span "With client" at bounding box center [437, 119] width 27 height 6
checkbox input "false"
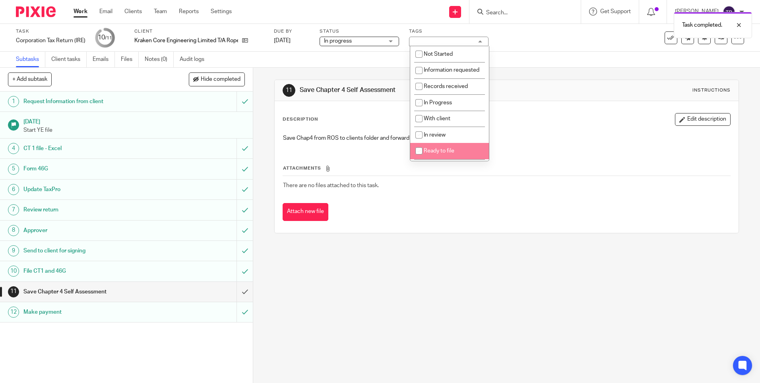
scroll to position [54, 0]
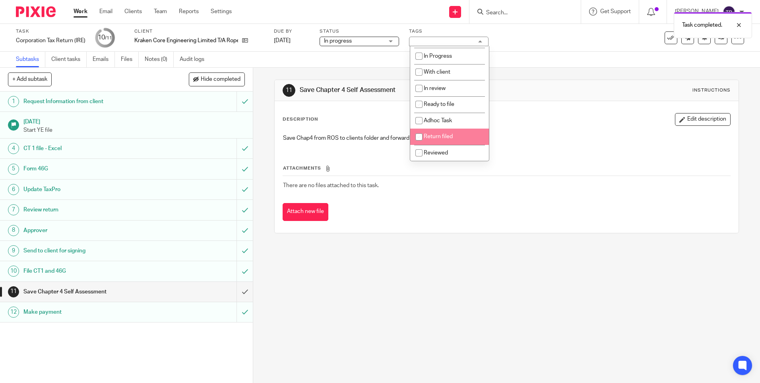
click at [435, 137] on span "Return filed" at bounding box center [438, 137] width 29 height 6
checkbox input "true"
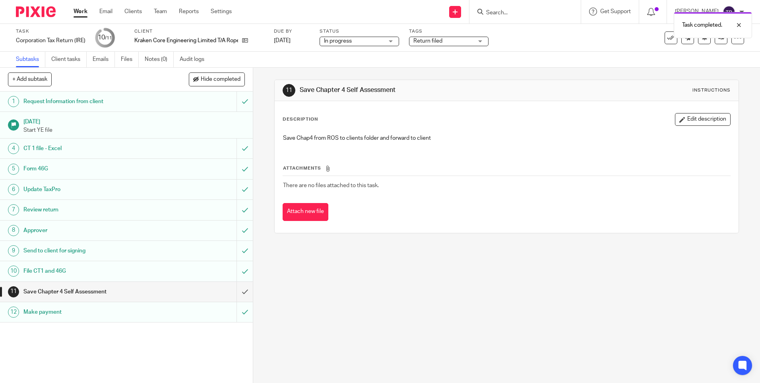
click at [421, 197] on div "Attachments There are no files attached to this task. Attach new file" at bounding box center [507, 184] width 448 height 72
click at [331, 43] on span "In progress" at bounding box center [338, 41] width 28 height 6
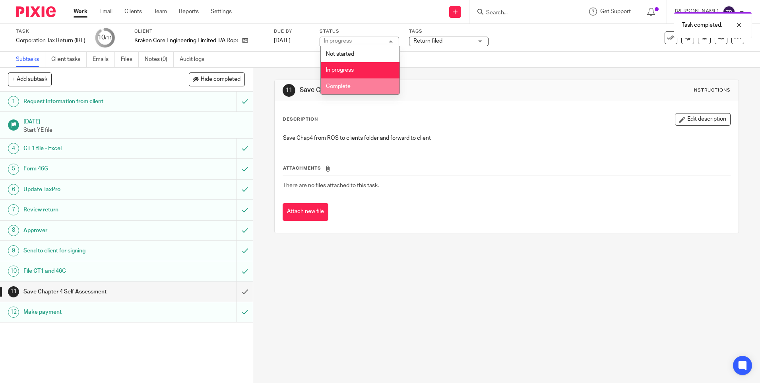
click at [344, 85] on span "Complete" at bounding box center [338, 87] width 25 height 6
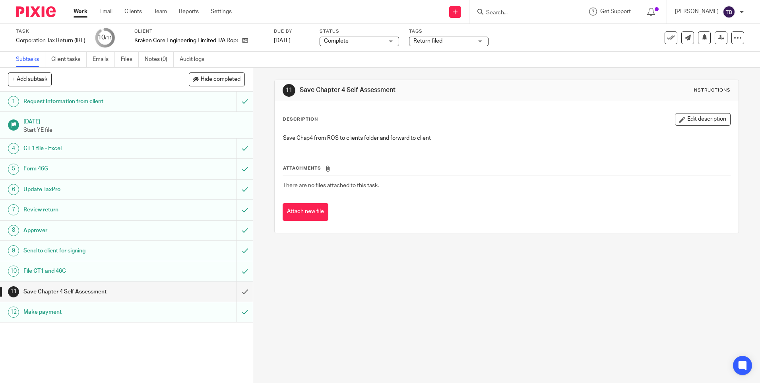
click at [79, 13] on link "Work" at bounding box center [81, 12] width 14 height 8
